Goal: Check status: Check status

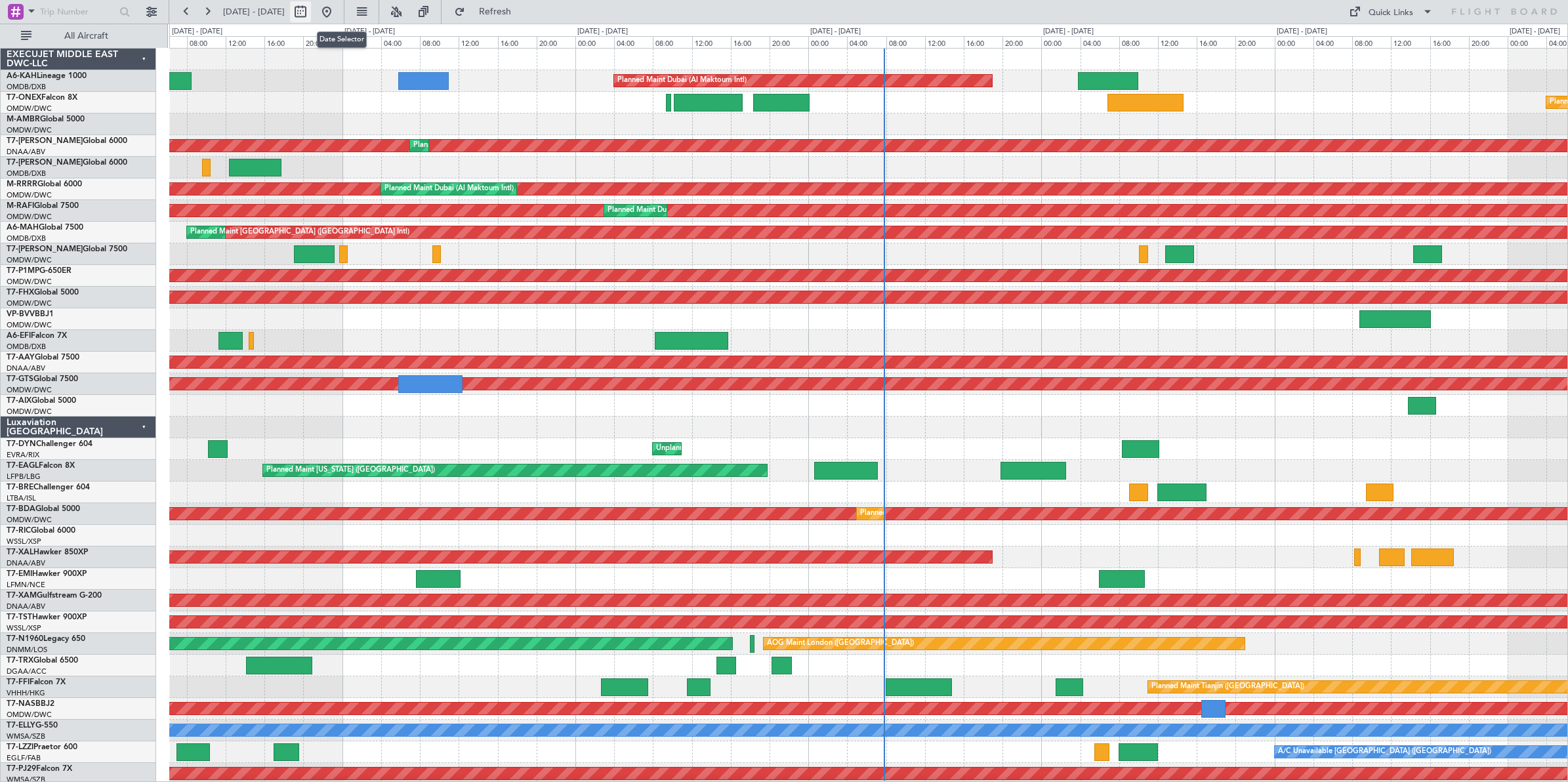
click at [311, 14] on button at bounding box center [300, 12] width 21 height 21
select select "9"
select select "2025"
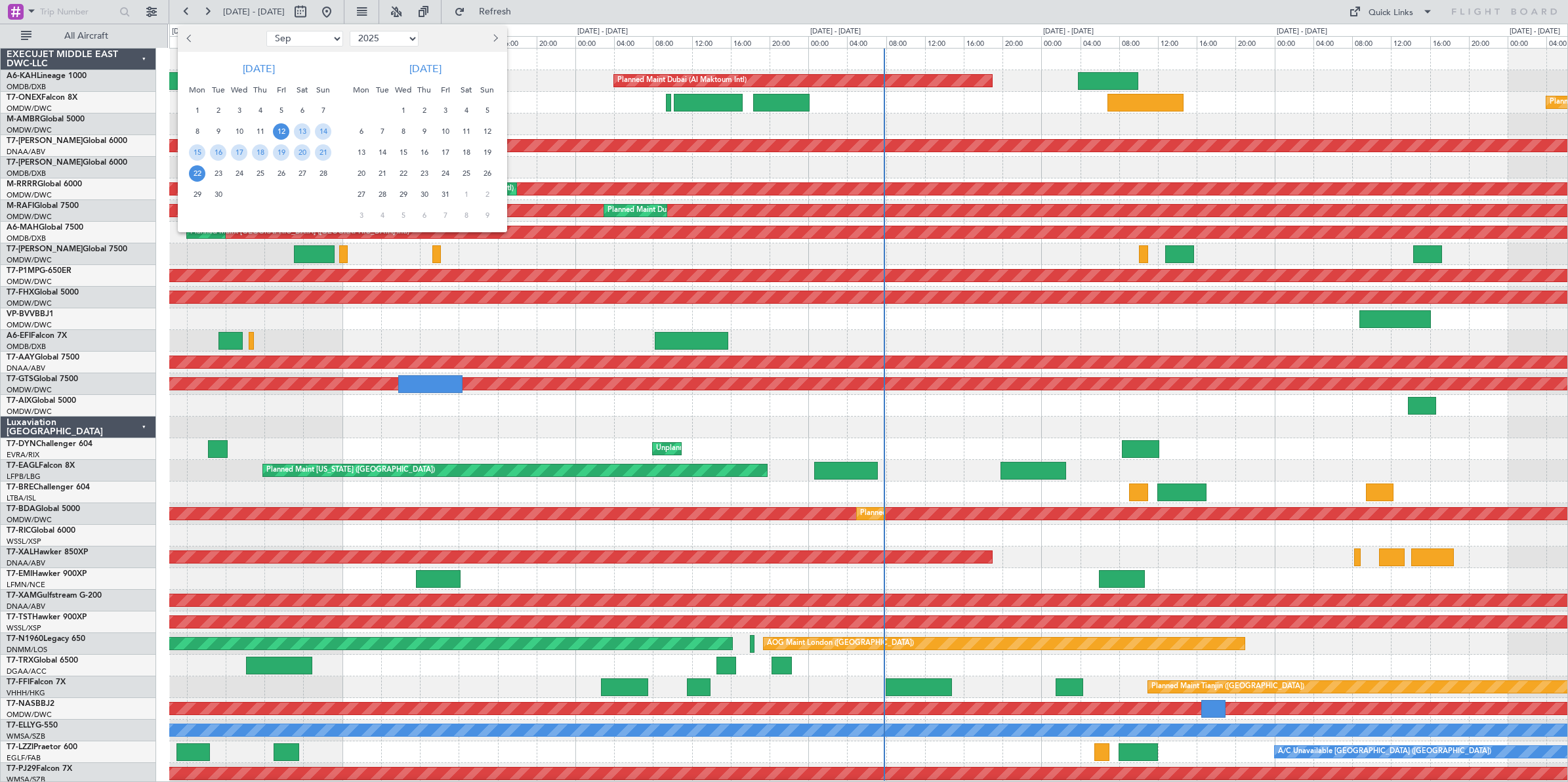
drag, startPoint x: 323, startPoint y: 37, endPoint x: 316, endPoint y: 43, distance: 9.2
click at [323, 37] on select "Jan Feb Mar Apr May Jun [DATE] Aug Sep Oct Nov Dec" at bounding box center [305, 38] width 76 height 16
select select "8"
click at [267, 31] on select "Jan Feb Mar Apr May Jun [DATE] Aug Sep Oct Nov Dec" at bounding box center [305, 38] width 76 height 16
click at [238, 194] on span "27" at bounding box center [239, 194] width 17 height 17
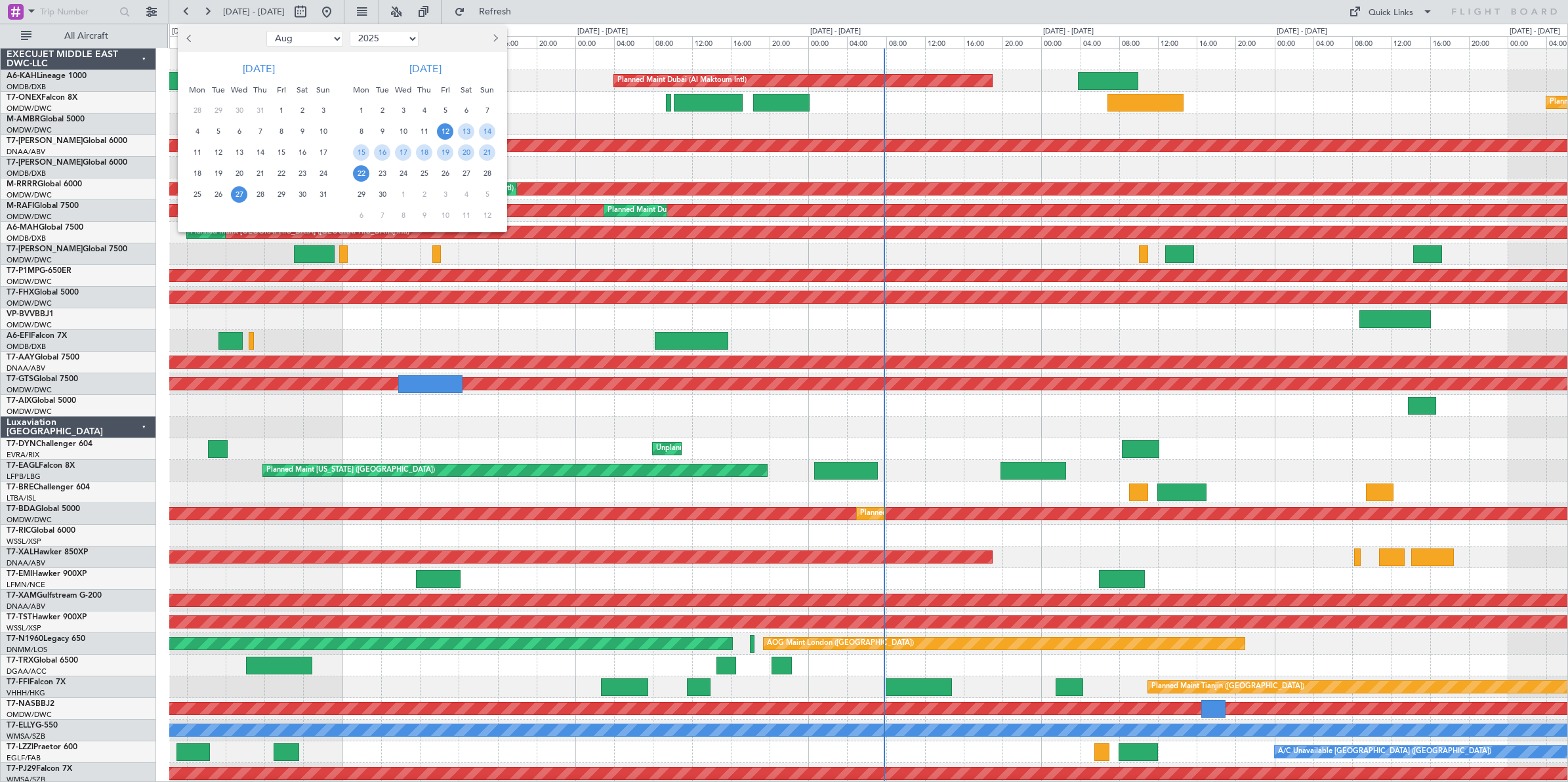
click at [238, 194] on span "27" at bounding box center [239, 194] width 17 height 17
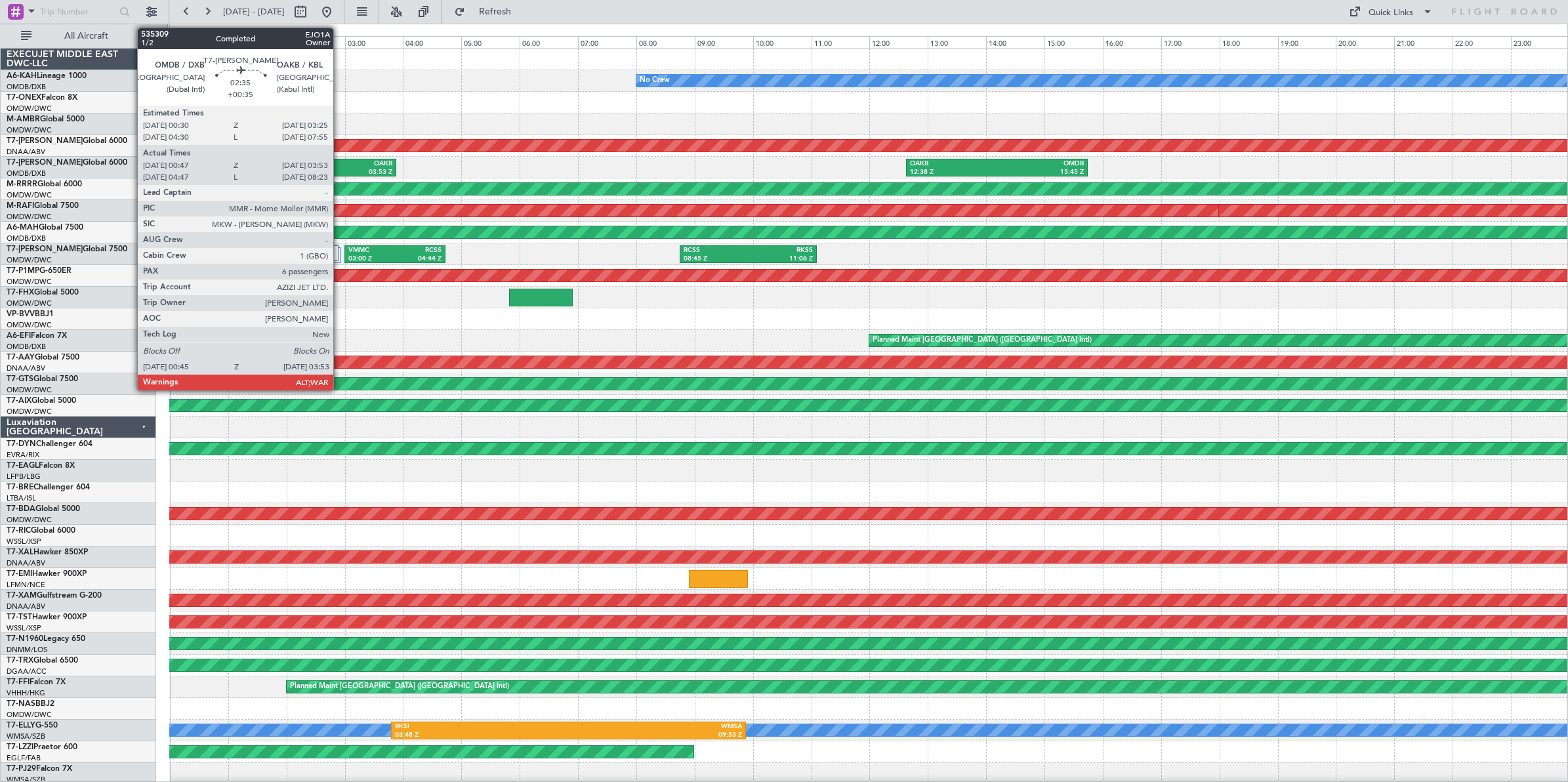
click at [340, 168] on div "03:53 Z" at bounding box center [347, 172] width 87 height 9
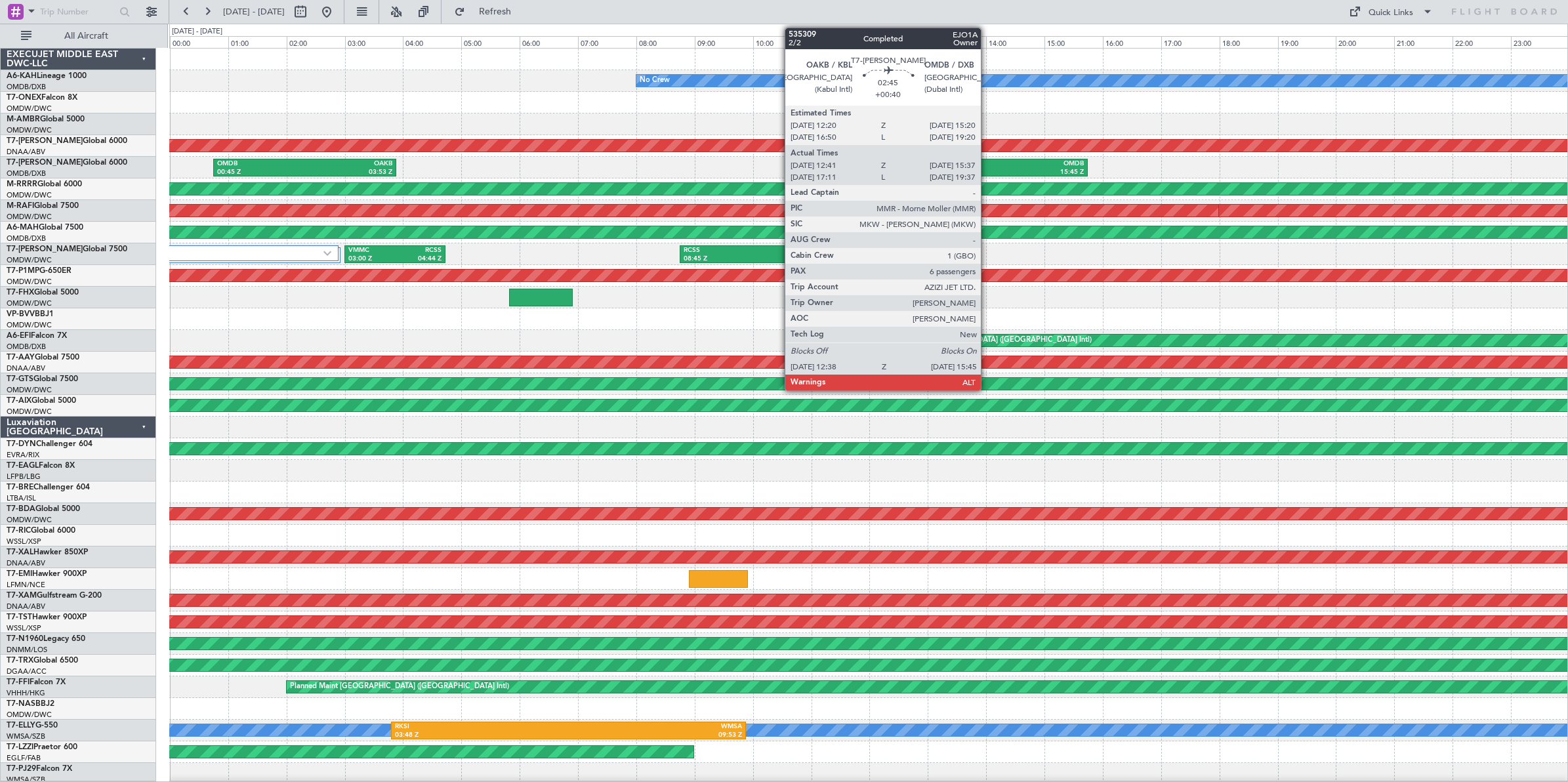
click at [987, 165] on div "OAKB" at bounding box center [953, 164] width 87 height 9
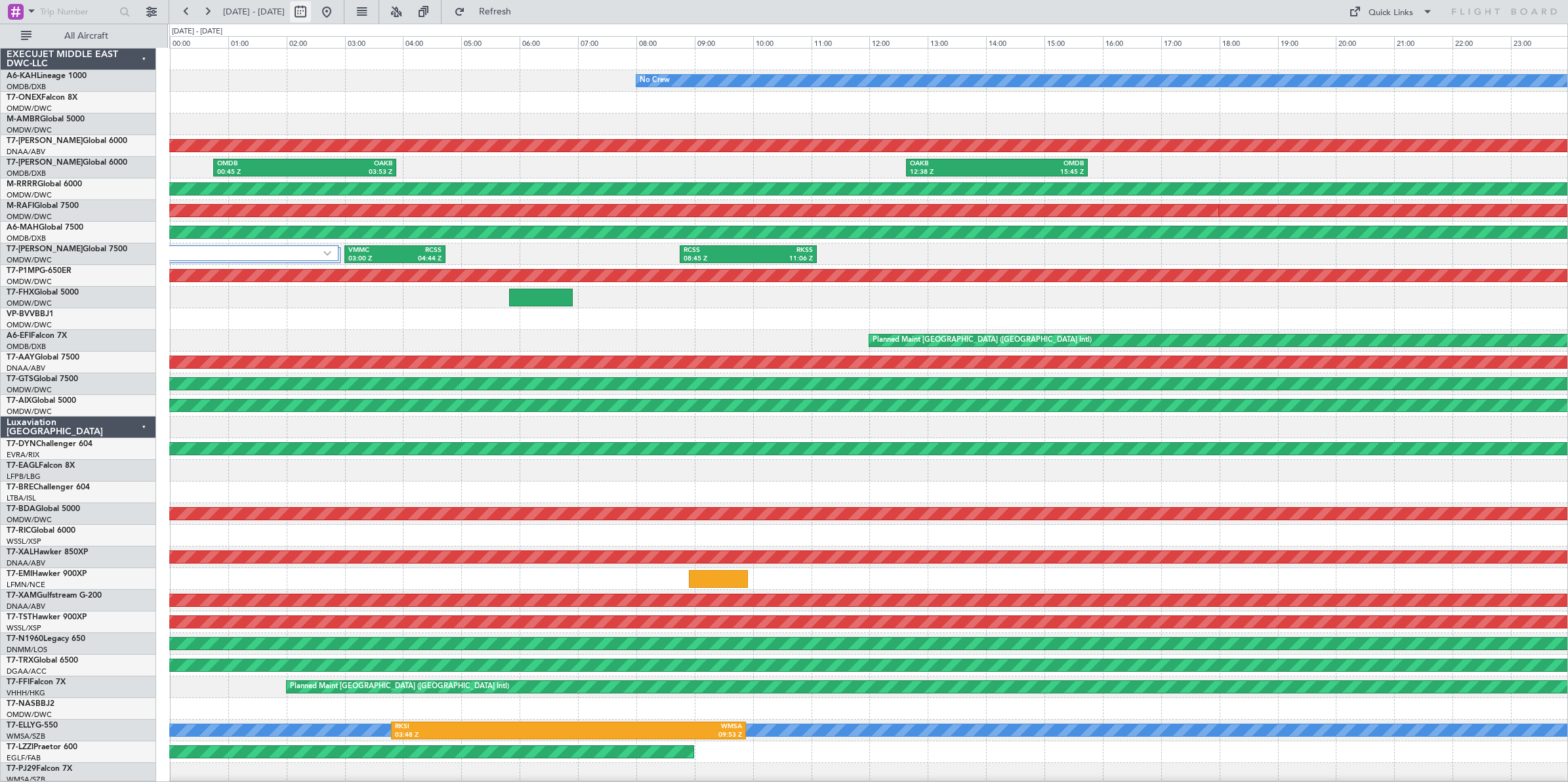
click at [311, 15] on button at bounding box center [300, 12] width 21 height 21
select select "8"
select select "2025"
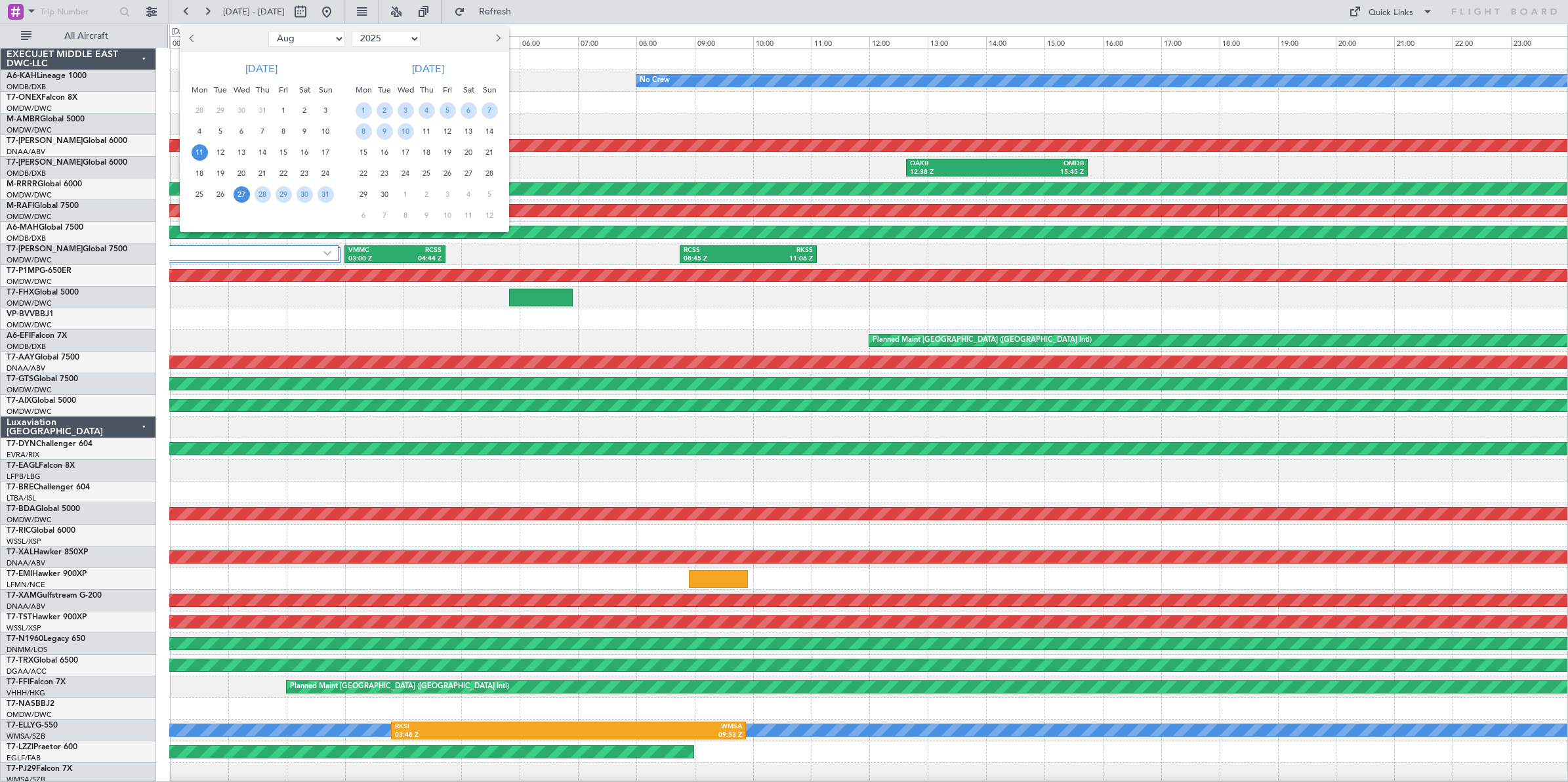
click at [200, 153] on span "11" at bounding box center [200, 153] width 17 height 17
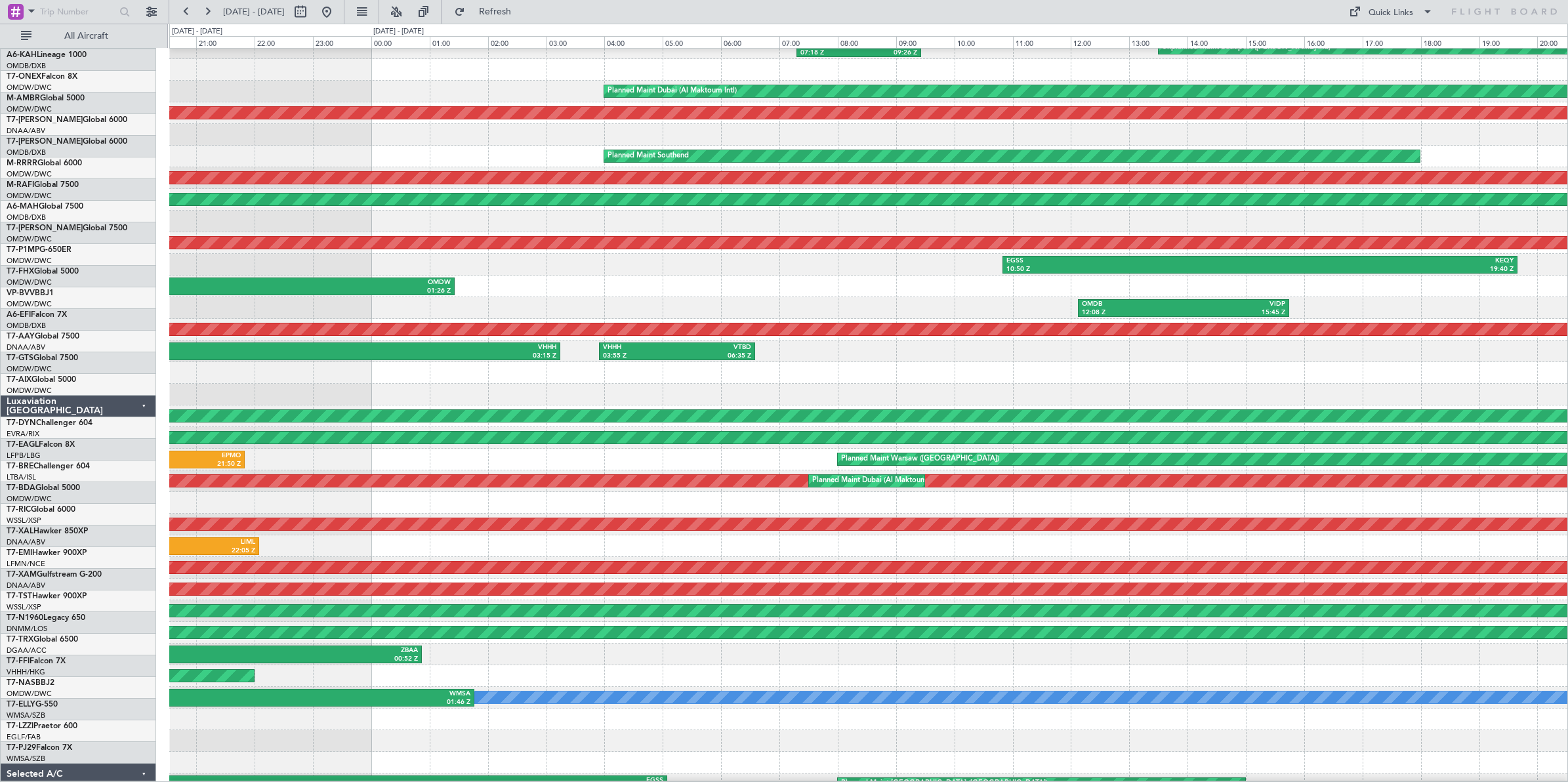
scroll to position [33, 0]
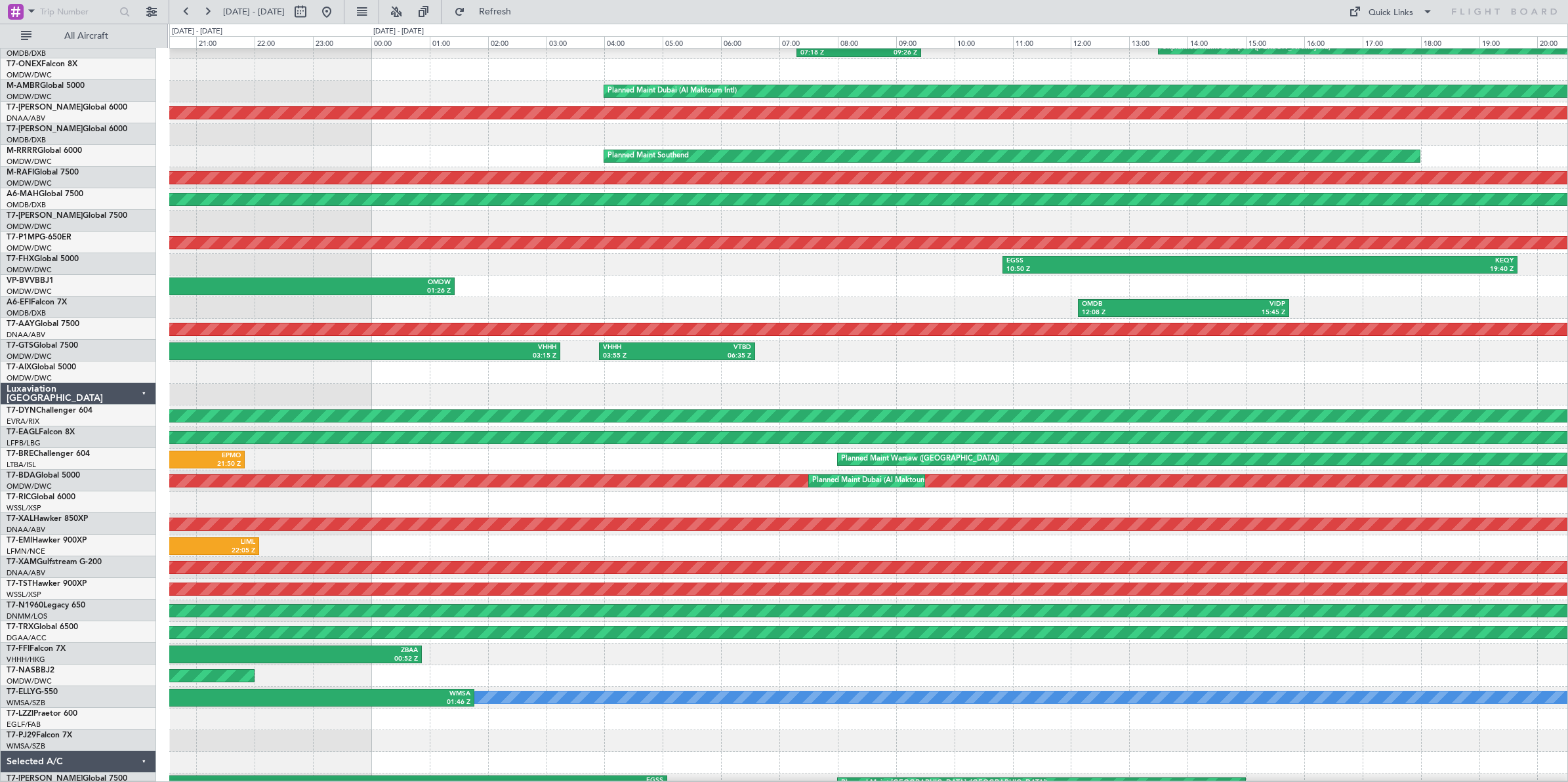
click at [691, 381] on div at bounding box center [868, 373] width 1398 height 22
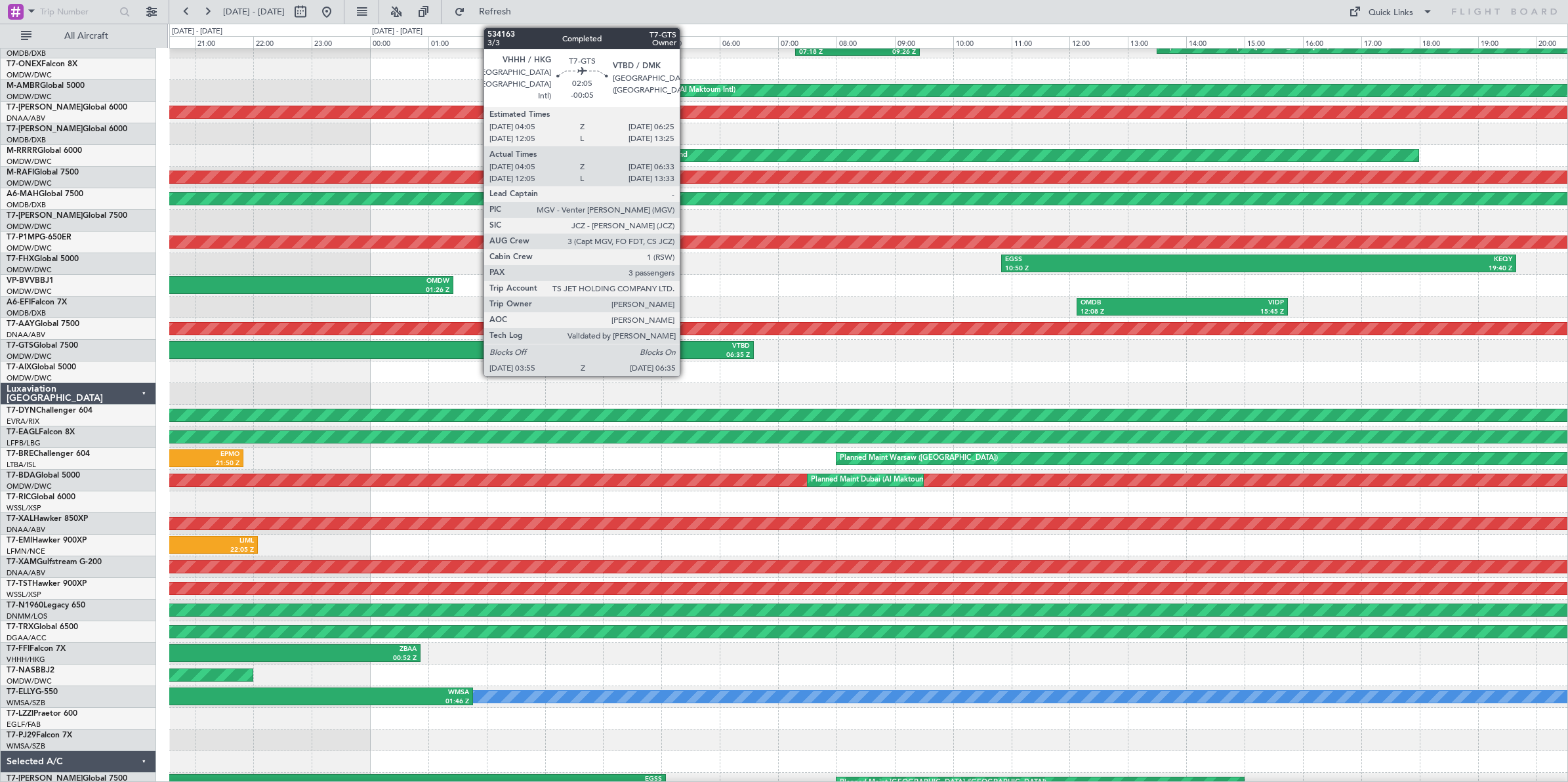
click at [686, 343] on div "VTBD" at bounding box center [713, 346] width 74 height 9
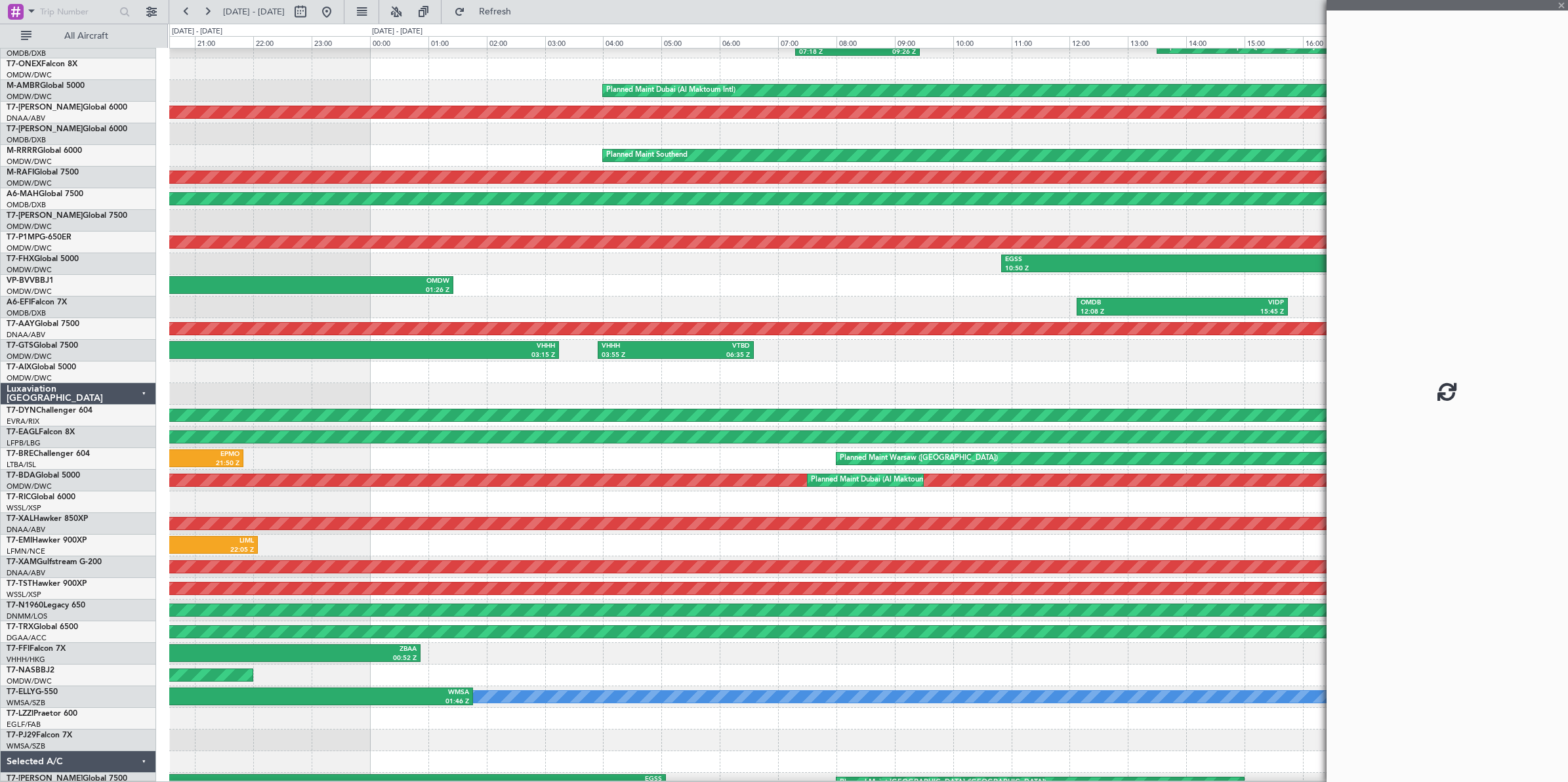
click at [689, 352] on div "06:35 Z" at bounding box center [713, 356] width 74 height 9
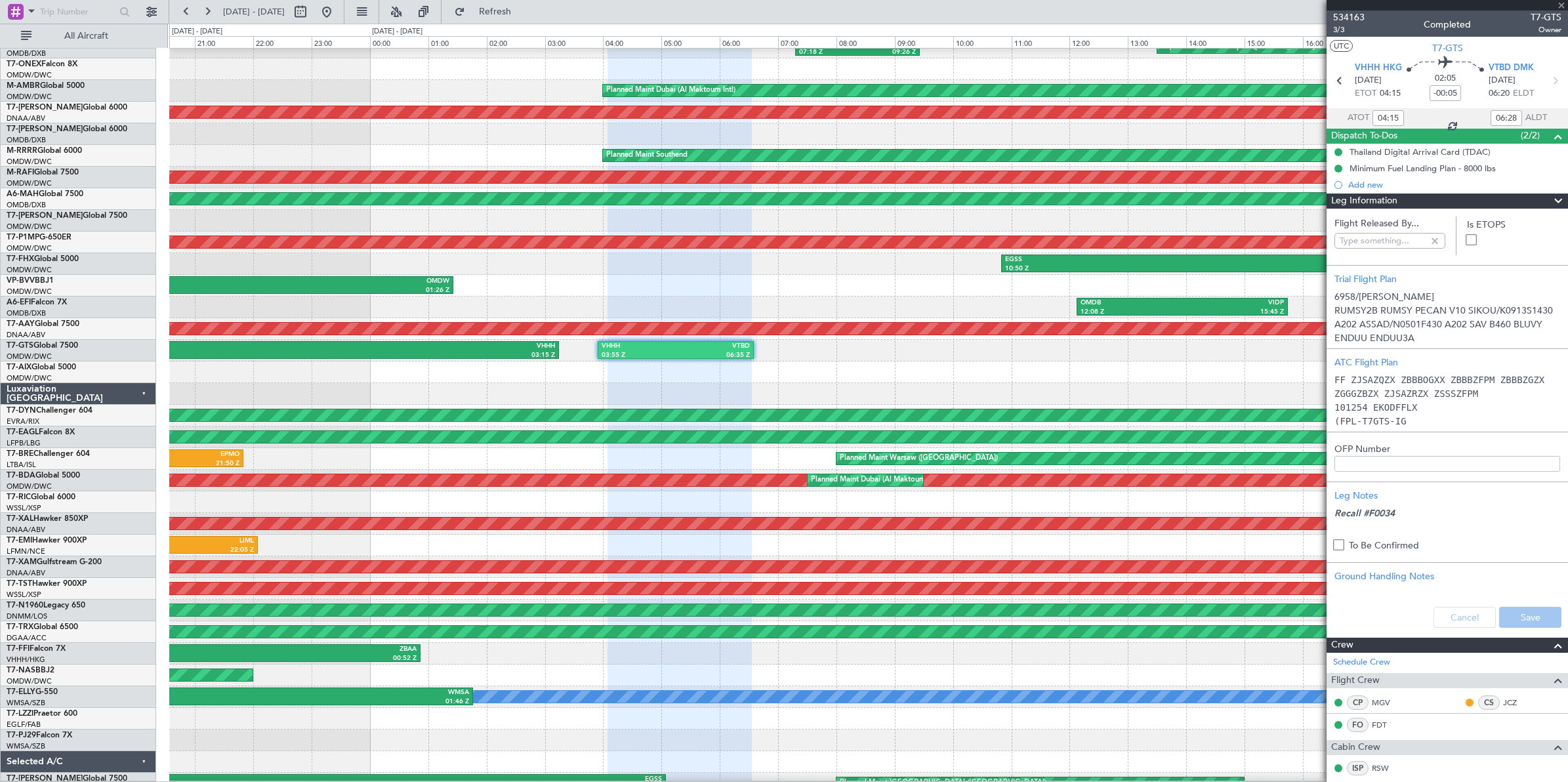
type input "[PERSON_NAME] ([PERSON_NAME])"
type input "6958"
type input "[PERSON_NAME] ([PERSON_NAME])"
type input "6958"
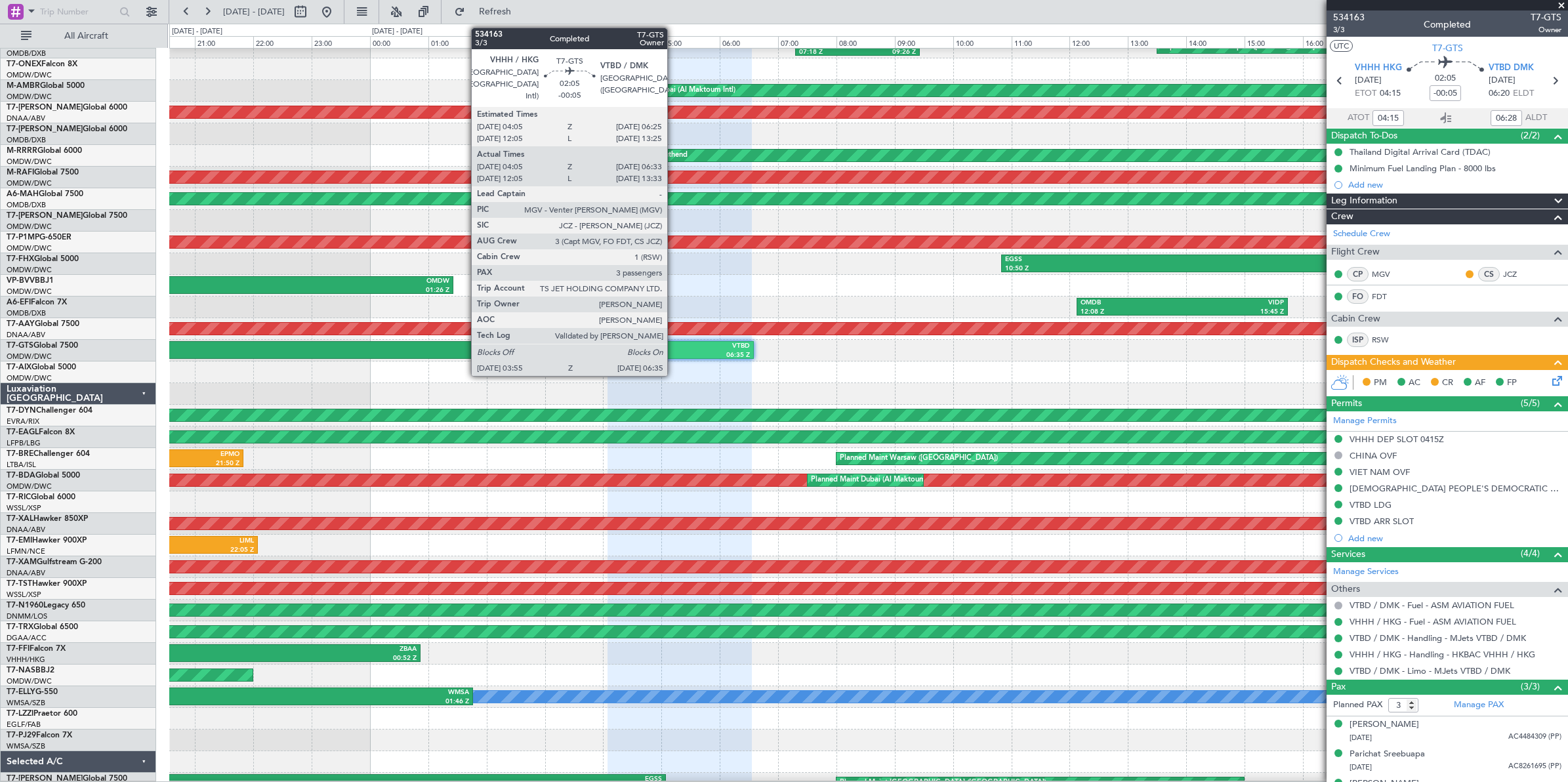
click at [674, 355] on div "03:55 Z" at bounding box center [638, 356] width 74 height 9
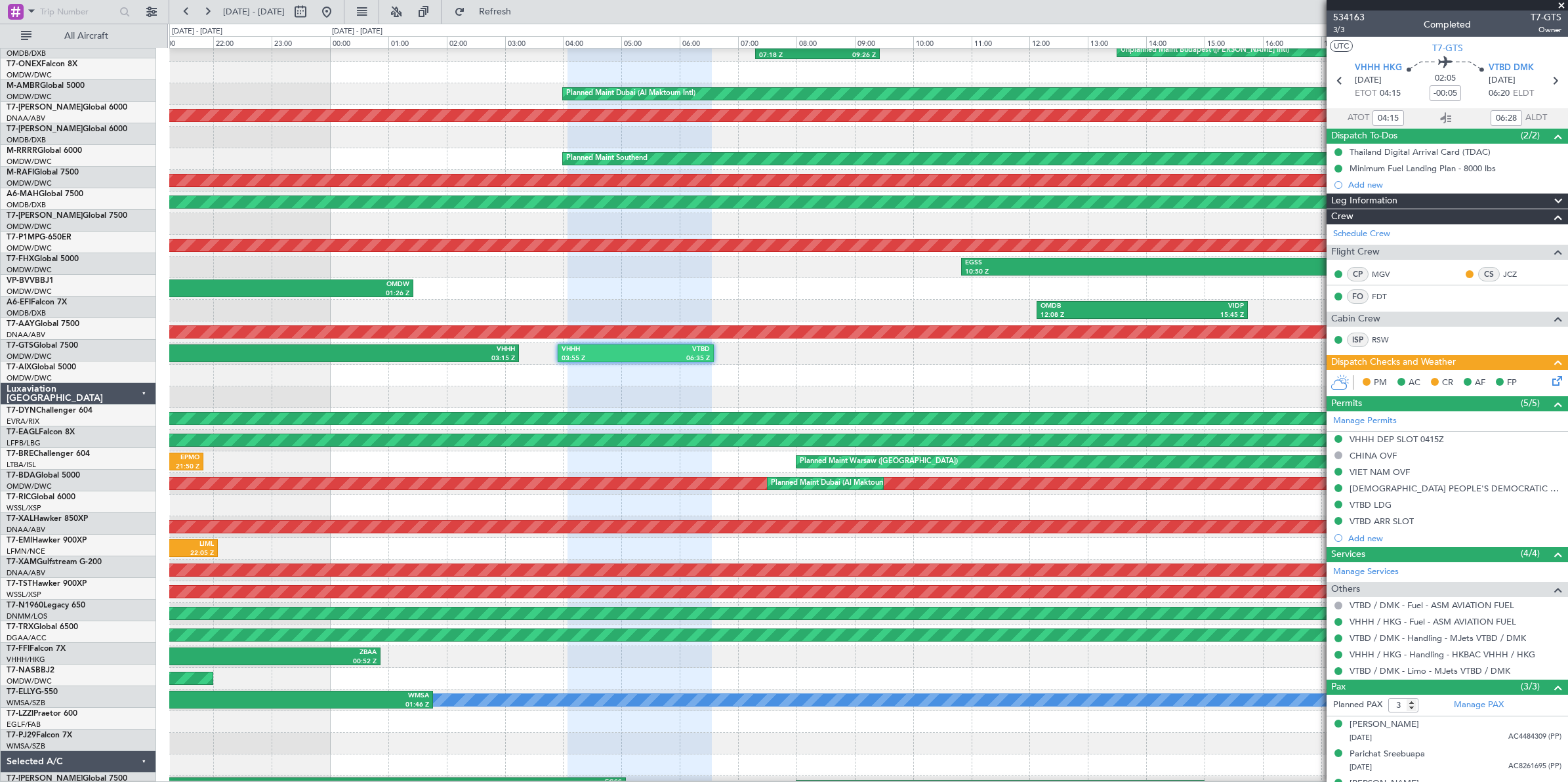
scroll to position [46, 0]
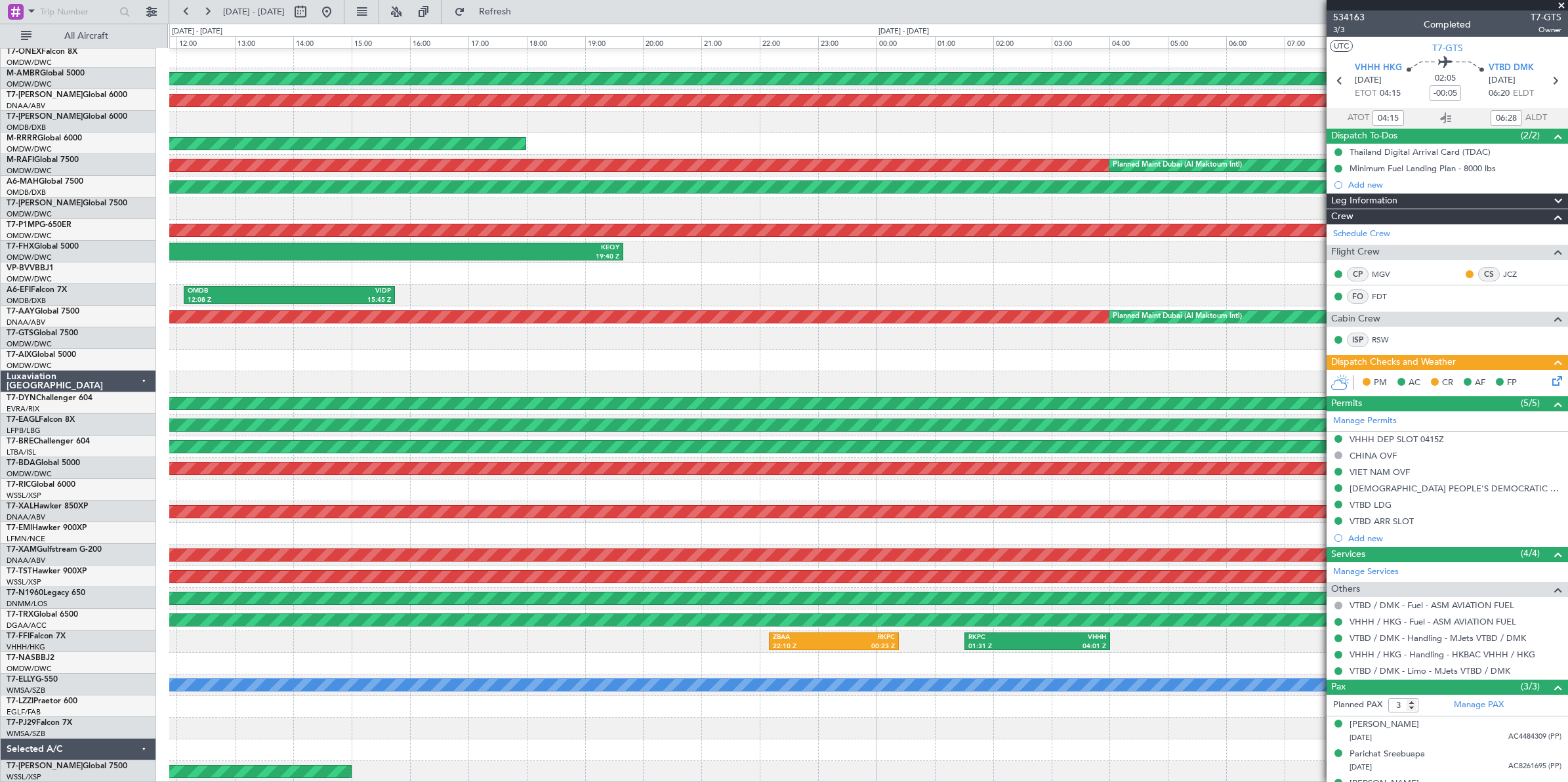
click at [282, 323] on div "Unplanned Maint Budapest ([PERSON_NAME] Intl) EGGW 07:18 Z LHBP 09:26 Z Planned…" at bounding box center [868, 393] width 1398 height 780
click at [497, 345] on div "Unplanned Maint Budapest ([PERSON_NAME] Intl) EGGW 07:18 Z LHBP 09:26 Z Planned…" at bounding box center [868, 393] width 1398 height 780
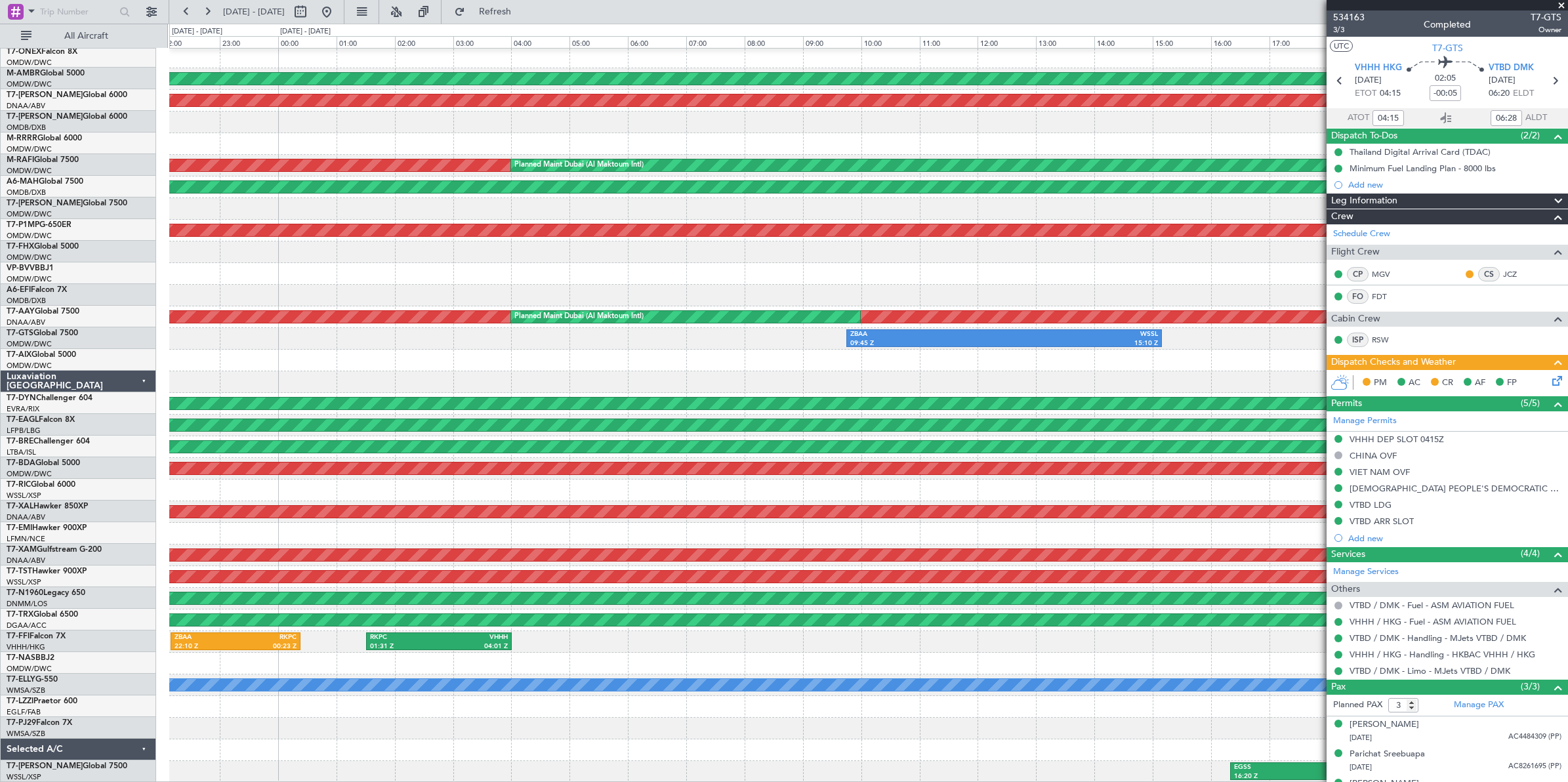
click at [1019, 332] on div "Unplanned Maint Budapest ([PERSON_NAME] Intl) Planned Maint [GEOGRAPHIC_DATA] (…" at bounding box center [868, 393] width 1398 height 780
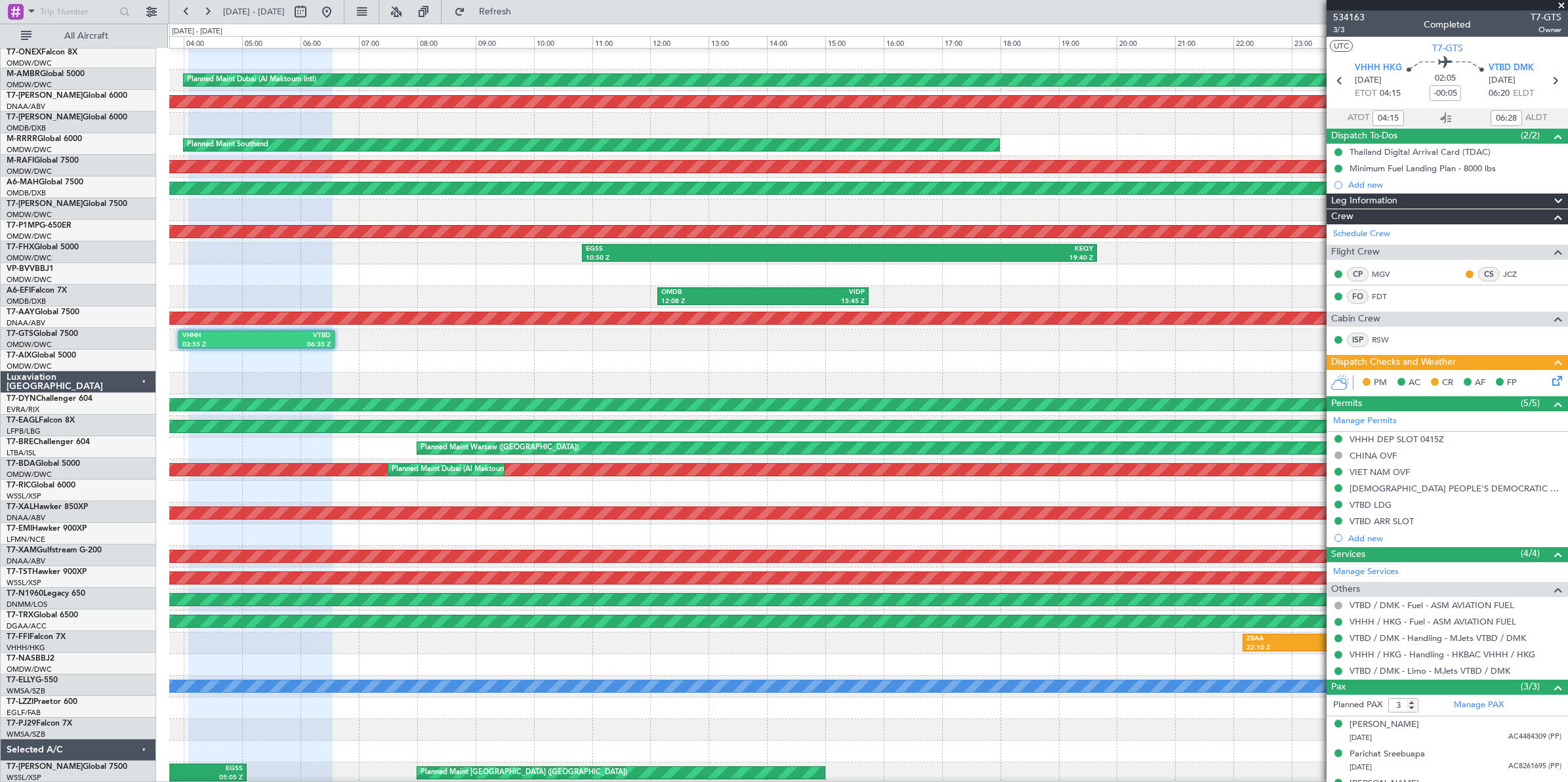
click at [1017, 358] on div at bounding box center [868, 362] width 1398 height 22
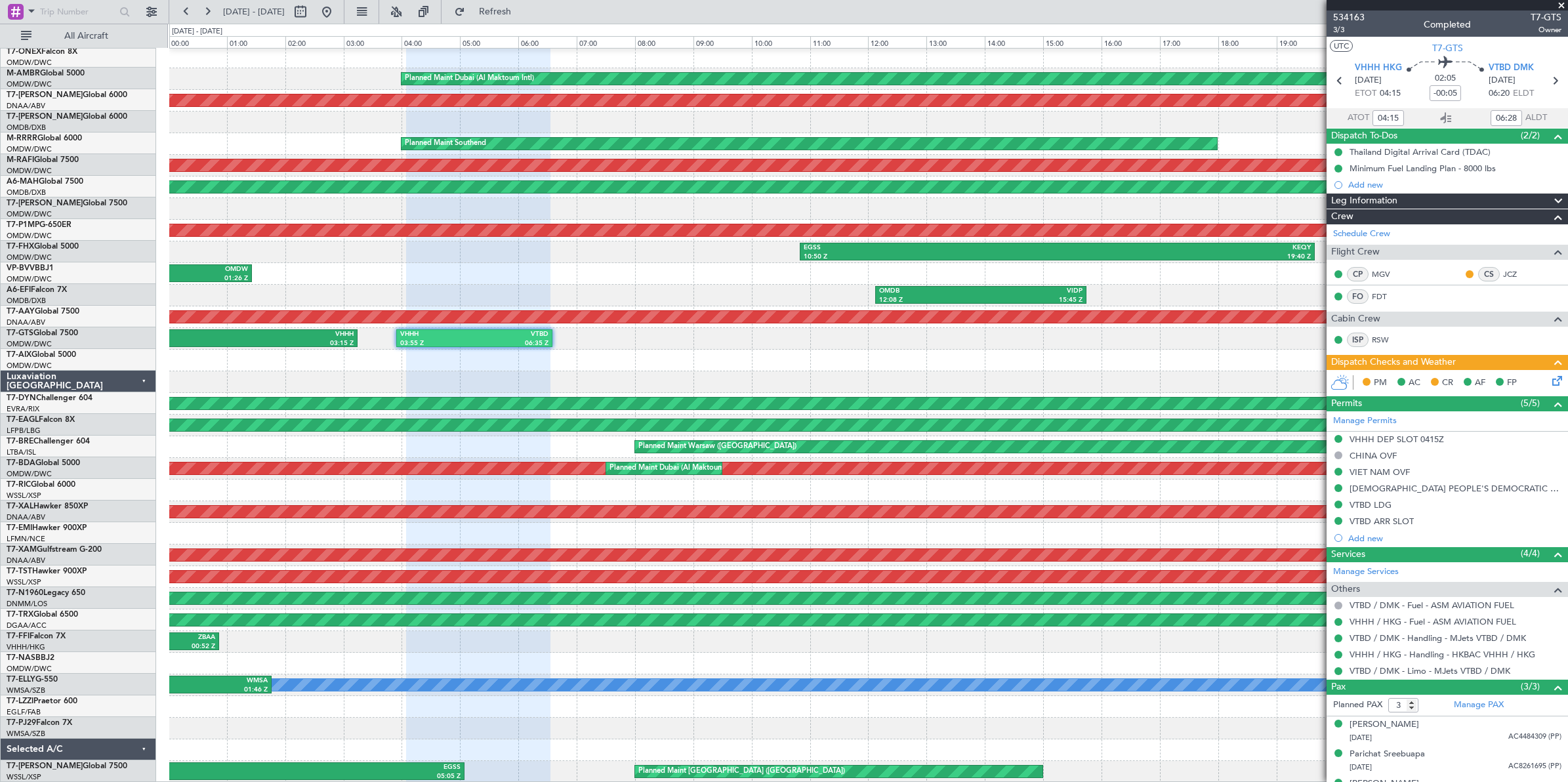
scroll to position [45, 0]
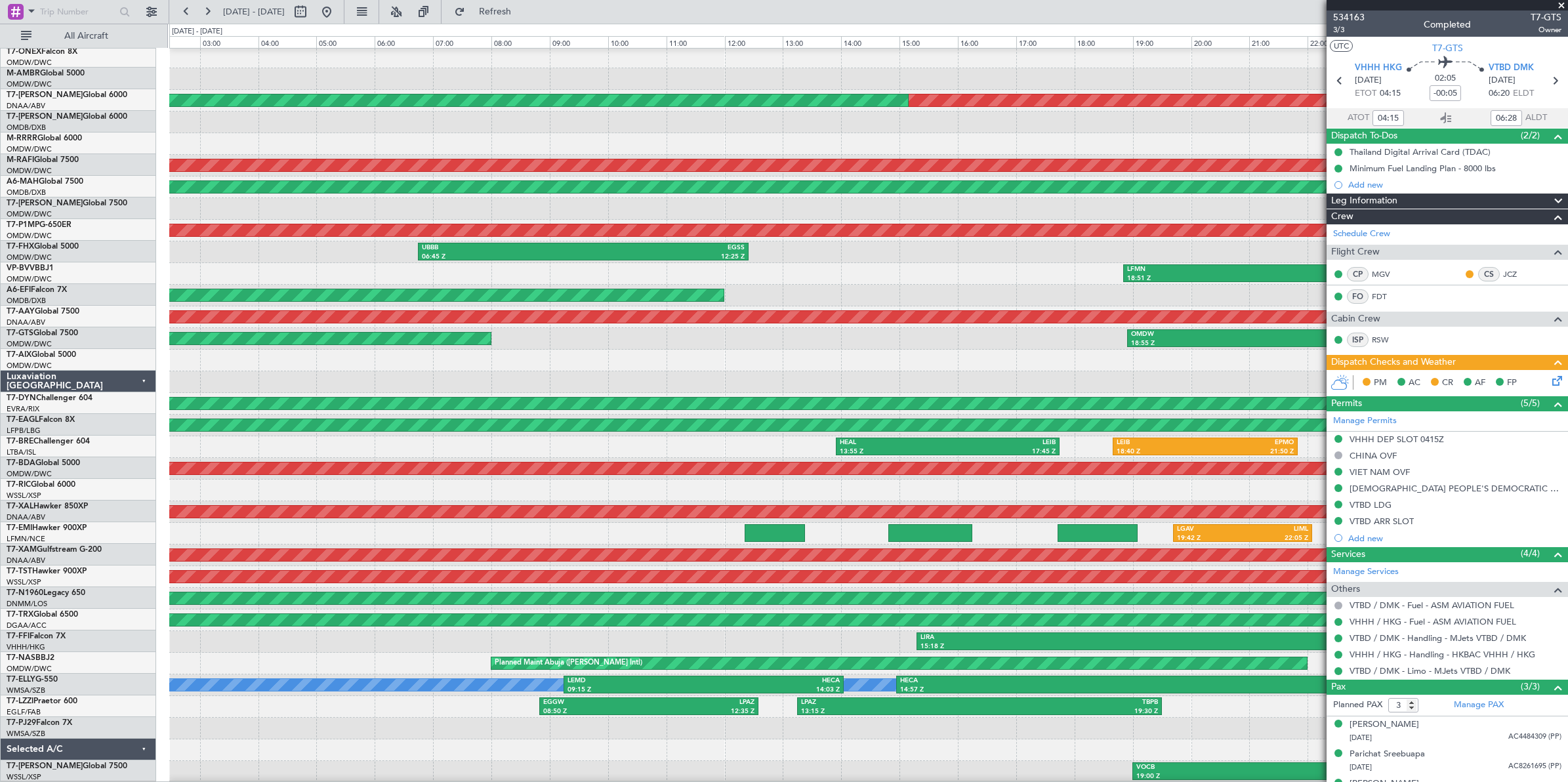
click at [903, 363] on div "EGGW 07:18 Z LHBP 09:26 Z Planned Maint [GEOGRAPHIC_DATA] (Al Maktoum Intl) AOG…" at bounding box center [868, 393] width 1398 height 780
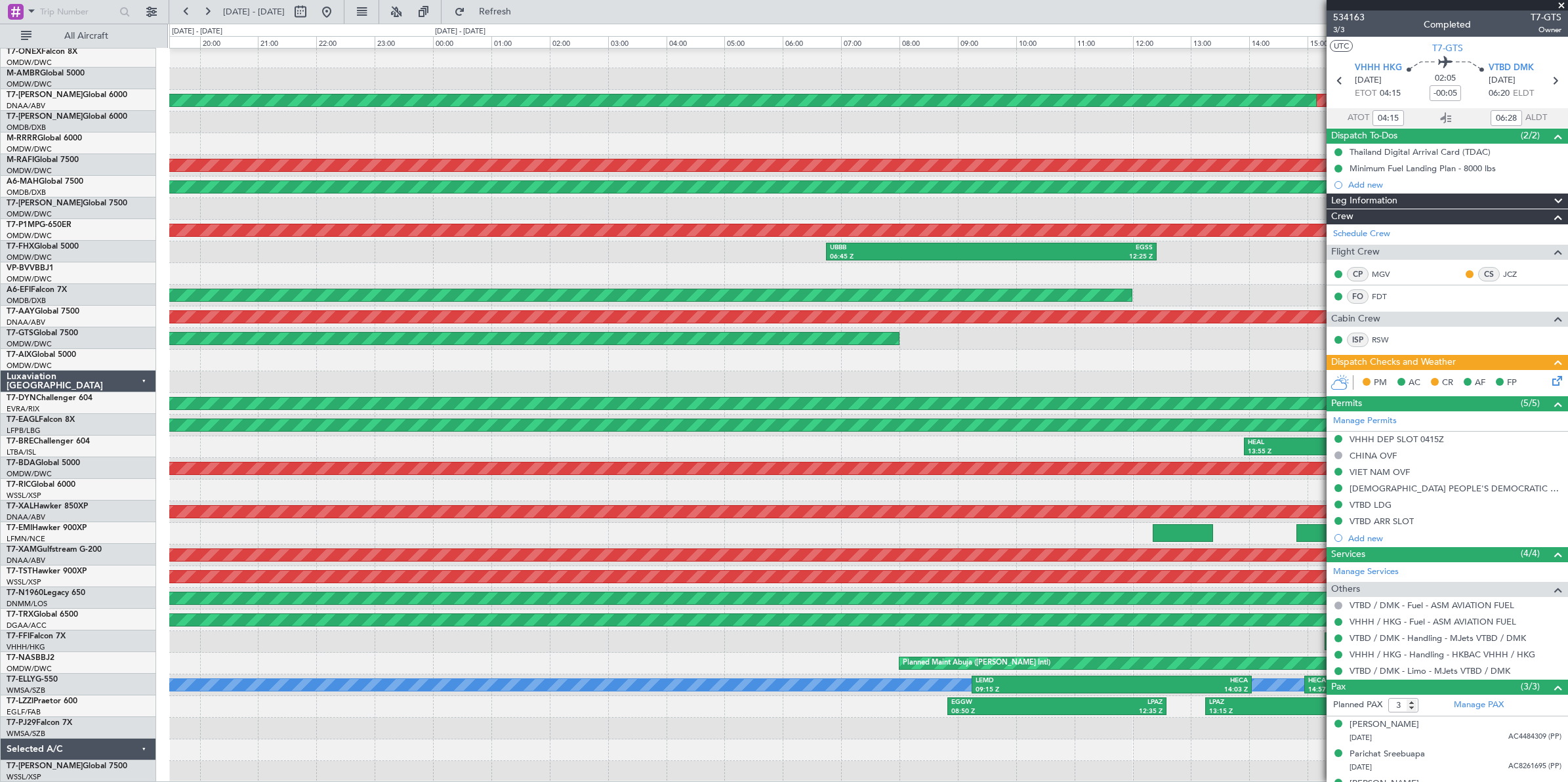
click at [943, 336] on div "AOG Maint Dubai (Al Maktoum Intl) Planned Maint [GEOGRAPHIC_DATA] (Al Maktoum I…" at bounding box center [868, 393] width 1398 height 780
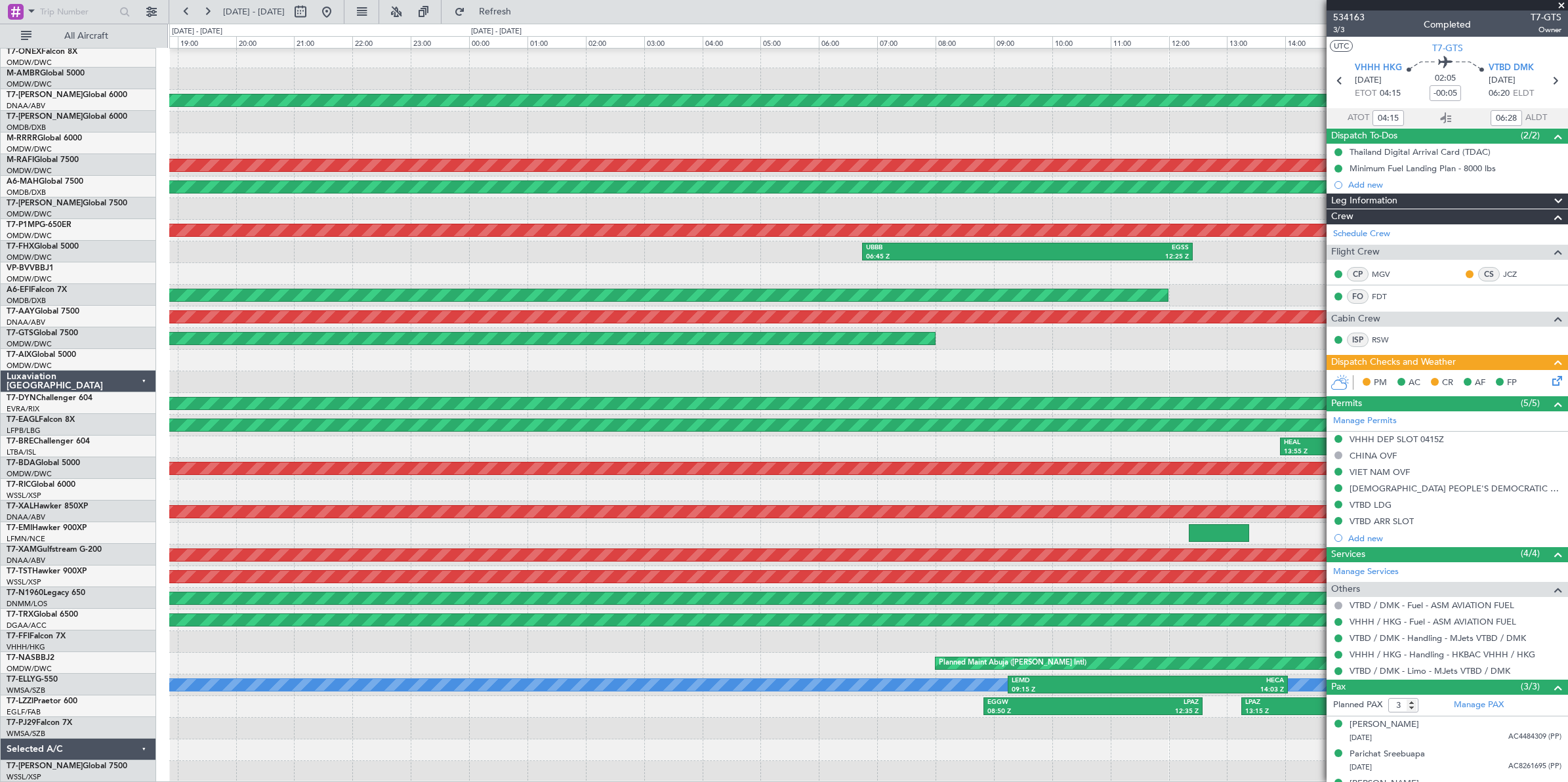
click at [886, 366] on div "AOG Maint Dubai (Al Maktoum Intl) Planned Maint [GEOGRAPHIC_DATA] (Al Maktoum I…" at bounding box center [868, 393] width 1398 height 780
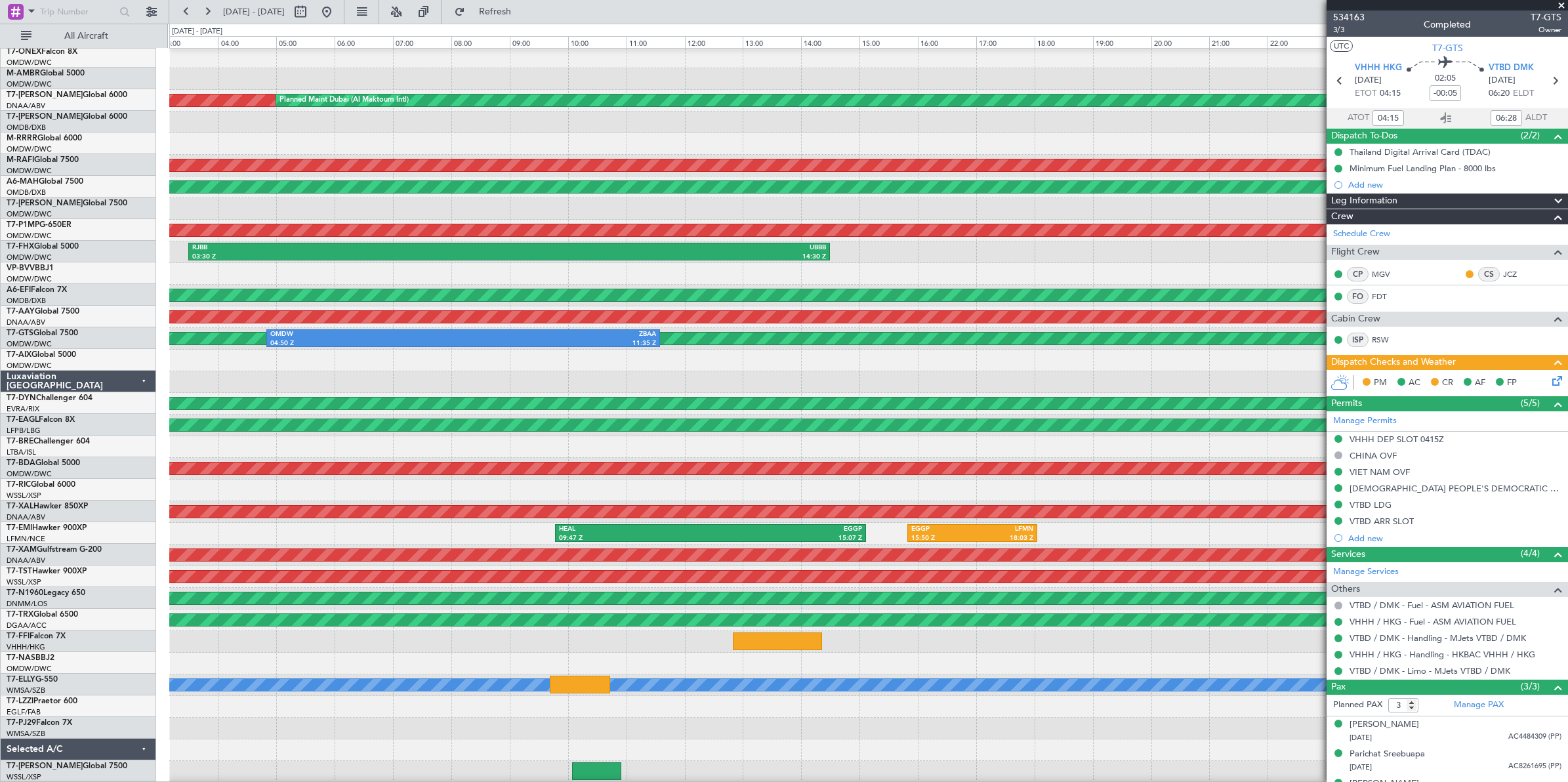
scroll to position [46, 0]
click at [895, 386] on div "AOG Maint Dubai (Al Maktoum Intl) Planned Maint [GEOGRAPHIC_DATA] (Al Maktoum I…" at bounding box center [868, 393] width 1398 height 780
click at [311, 12] on button at bounding box center [300, 12] width 21 height 21
select select "8"
select select "2025"
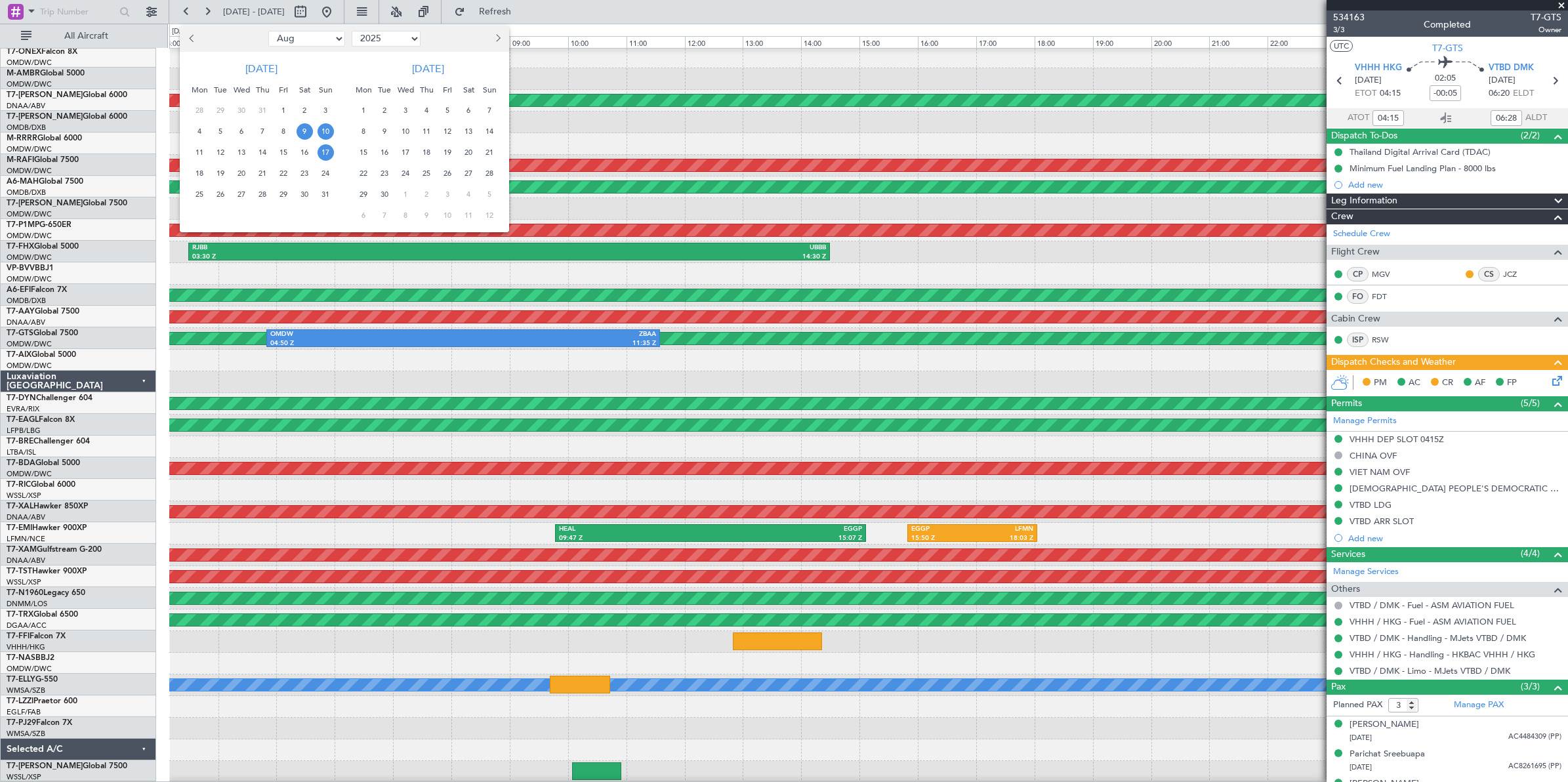
click at [326, 152] on span "17" at bounding box center [326, 153] width 17 height 17
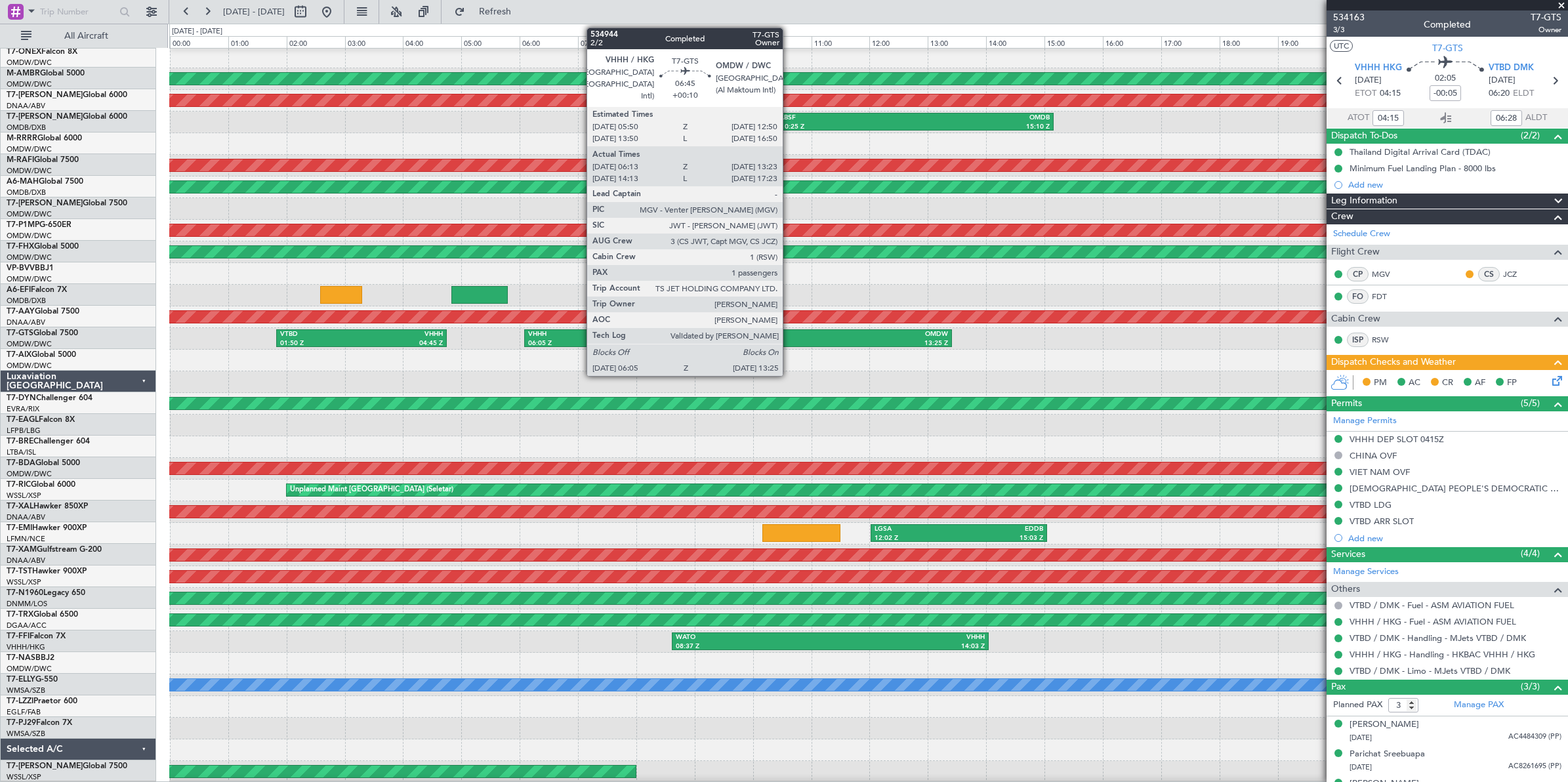
click at [789, 339] on div "13:25 Z" at bounding box center [843, 343] width 210 height 9
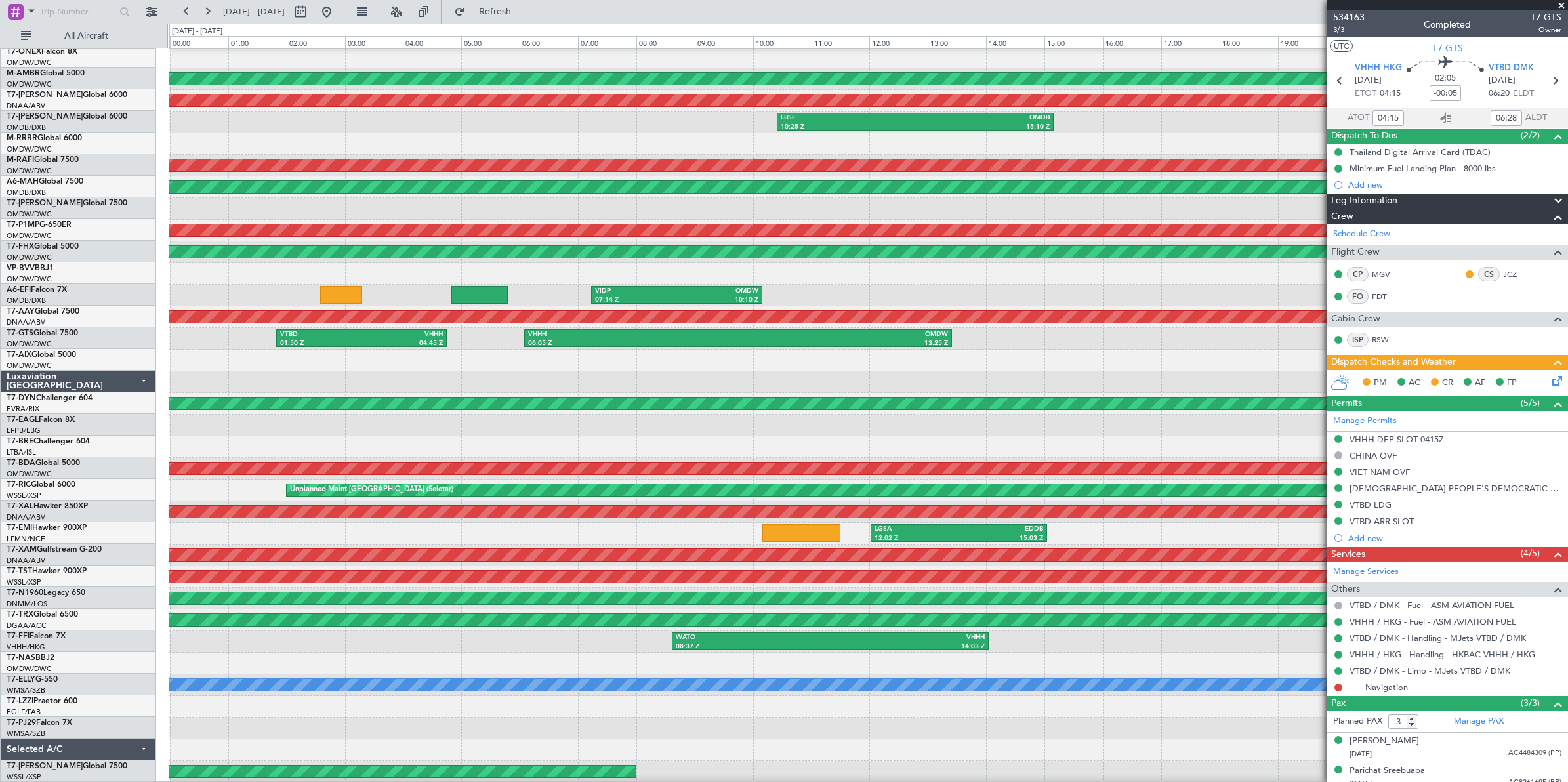
type input "[PERSON_NAME] ([PERSON_NAME])"
type input "6958"
type input "[PERSON_NAME] ([PERSON_NAME])"
type input "6958"
type input "[PERSON_NAME] ([PERSON_NAME])"
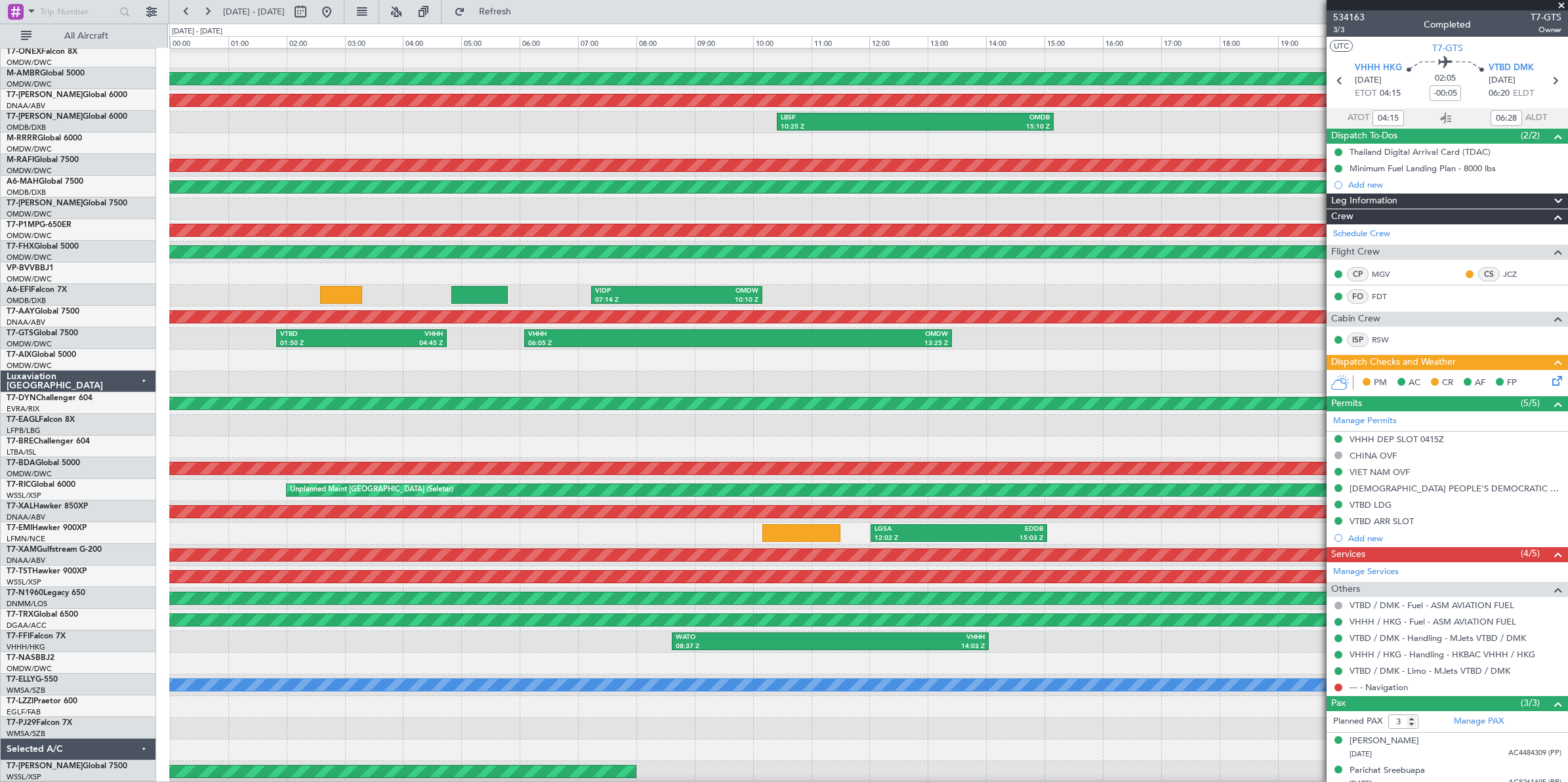
type input "6958"
type input "[PERSON_NAME] ([PERSON_NAME])"
type input "6958"
type input "[PERSON_NAME] ([PERSON_NAME])"
type input "6958"
